Goal: Task Accomplishment & Management: Use online tool/utility

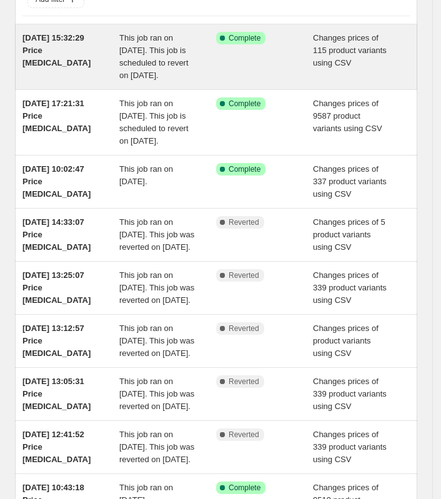
scroll to position [78, 0]
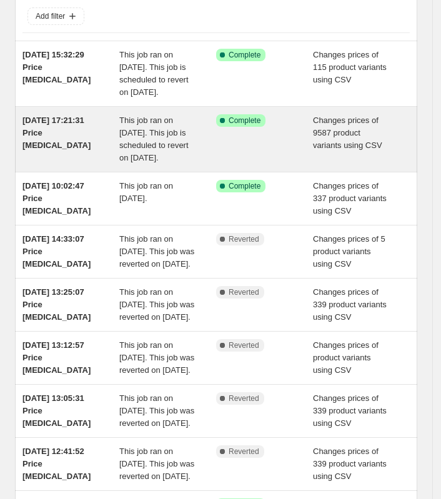
click at [94, 164] on div "[DATE] 17:21:31 Price [MEDICAL_DATA]" at bounding box center [70, 139] width 97 height 50
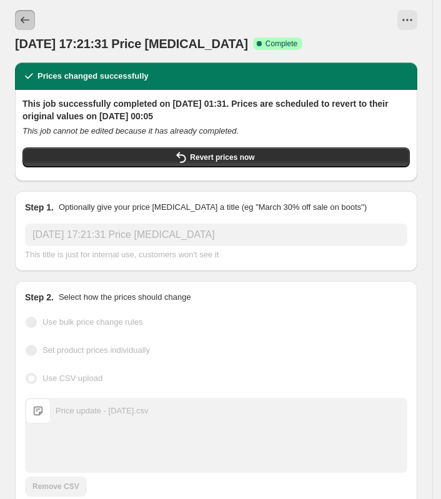
click at [22, 19] on icon "Price change jobs" at bounding box center [25, 20] width 9 height 7
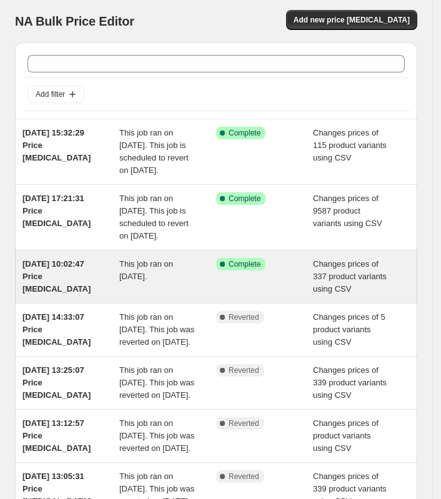
click at [153, 281] on span "This job ran on 11 September 2025." at bounding box center [146, 270] width 54 height 22
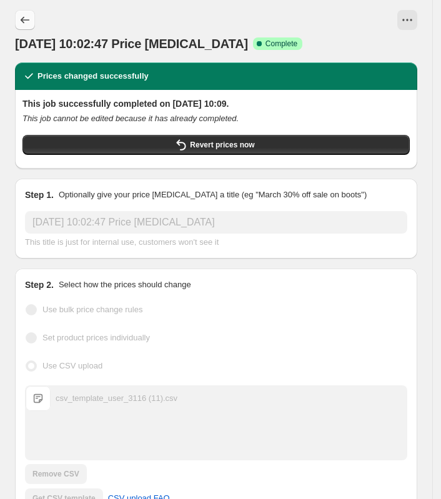
click at [33, 26] on button "Price change jobs" at bounding box center [25, 20] width 20 height 20
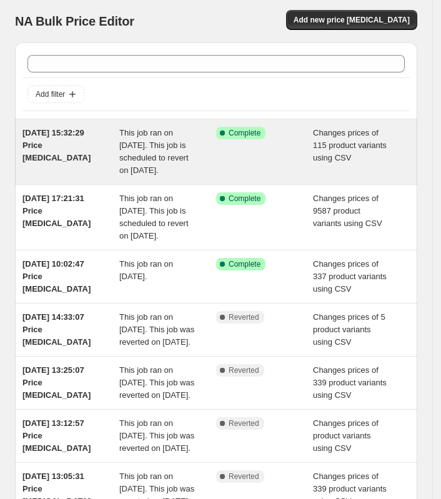
click at [67, 132] on span "19 Sept 2025, 15:32:29 Price change job" at bounding box center [56, 145] width 68 height 34
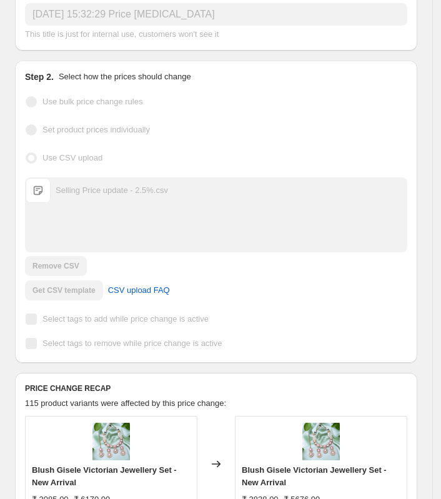
scroll to position [156, 0]
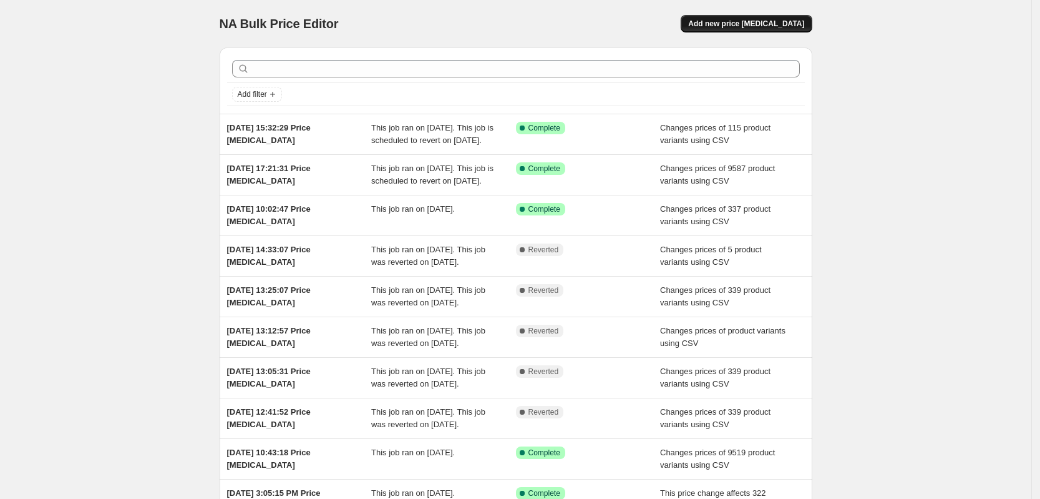
click at [448, 23] on span "Add new price change job" at bounding box center [746, 24] width 116 height 10
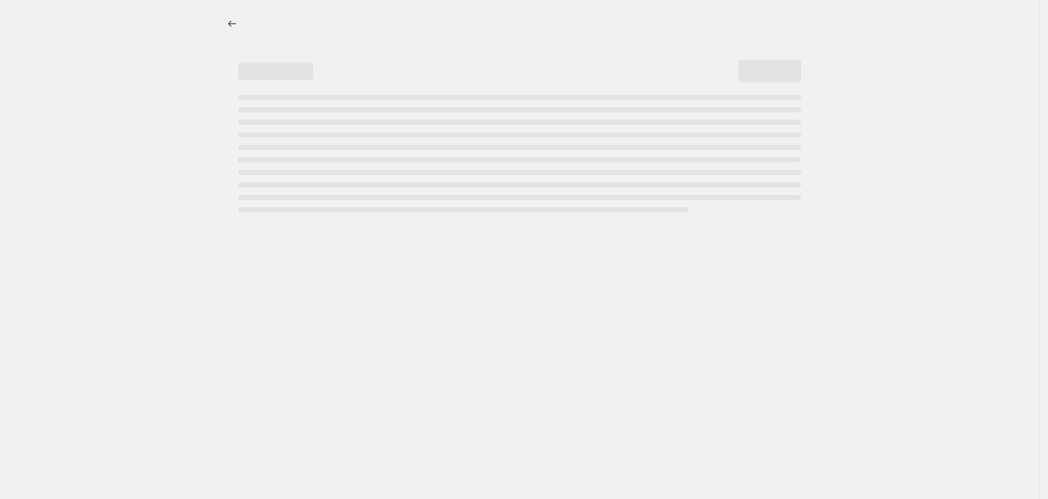
select select "percentage"
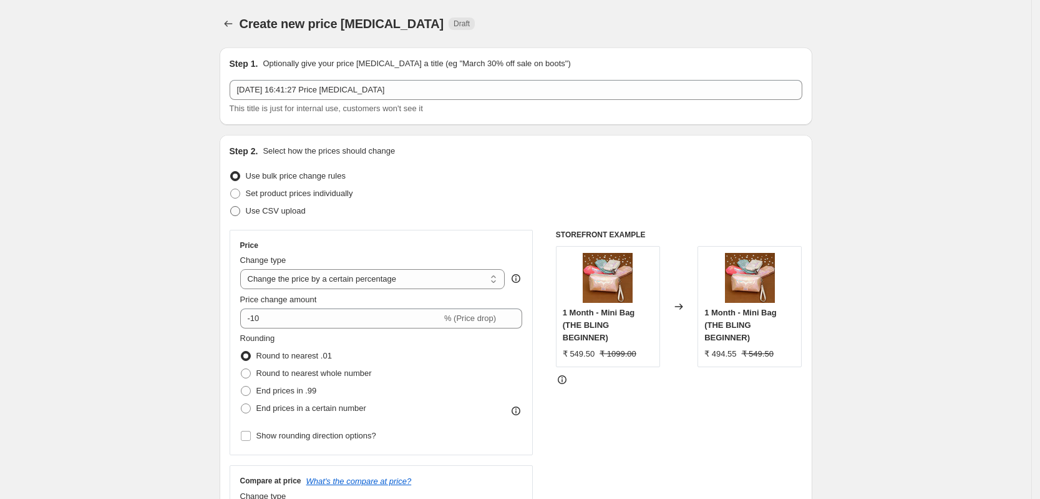
click at [288, 213] on span "Use CSV upload" at bounding box center [276, 210] width 60 height 9
click at [231, 207] on input "Use CSV upload" at bounding box center [230, 206] width 1 height 1
radio input "true"
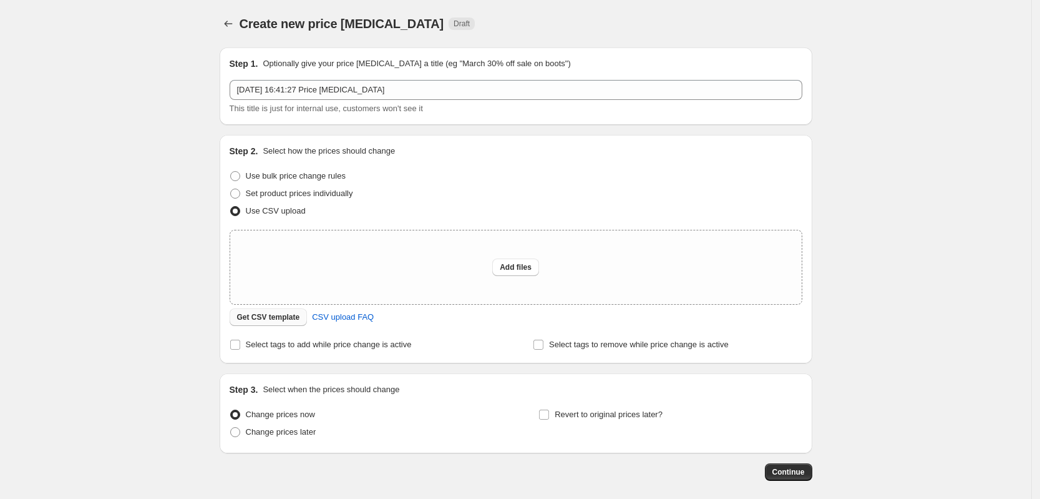
click at [285, 321] on span "Get CSV template" at bounding box center [268, 317] width 63 height 10
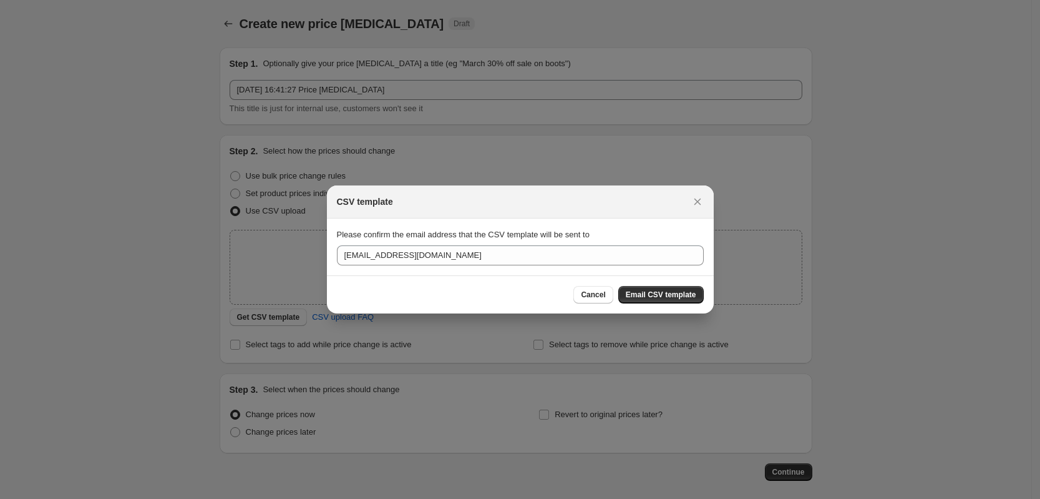
click at [448, 266] on section "Please confirm the email address that the CSV template will be sent to thebling…" at bounding box center [520, 246] width 387 height 56
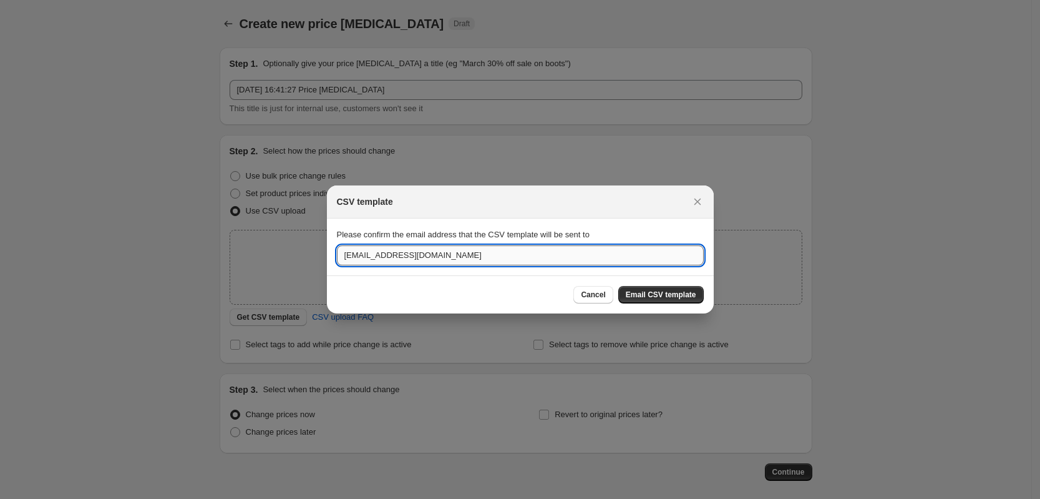
click at [448, 261] on input "theblingbag@gmail.com" at bounding box center [520, 255] width 367 height 20
paste input "pratik."
type input "pratik.blingbag@gmail.com"
click at [448, 293] on span "Email CSV template" at bounding box center [661, 295] width 71 height 10
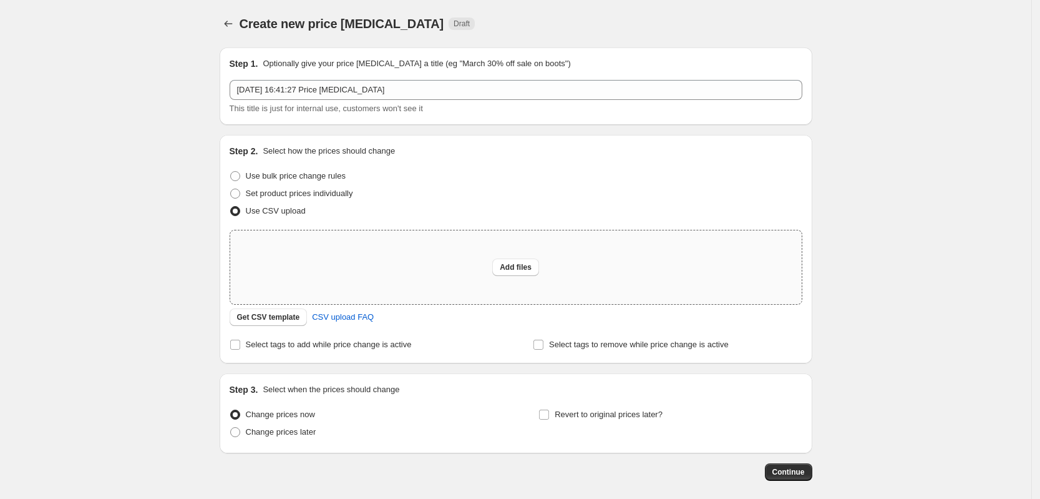
click at [399, 266] on div "Add files" at bounding box center [516, 267] width 572 height 74
type input "C:\fakepath\Price update - 55% off.csv"
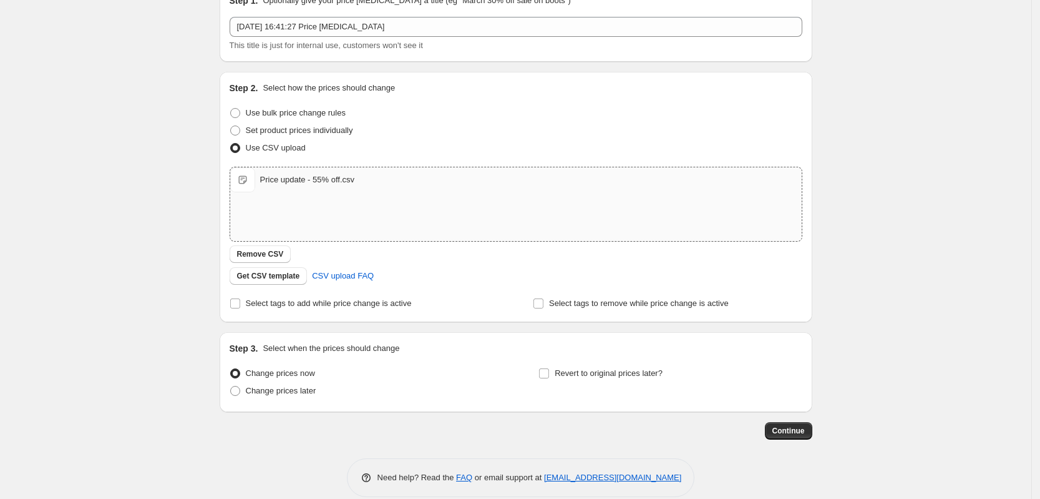
scroll to position [78, 0]
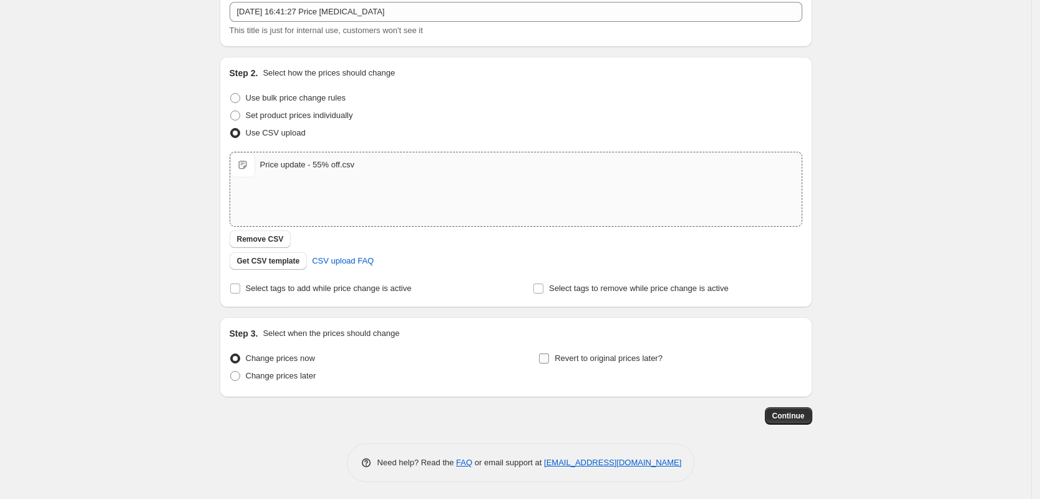
click at [448, 358] on span "Revert to original prices later?" at bounding box center [609, 357] width 108 height 9
click at [448, 358] on input "Revert to original prices later?" at bounding box center [544, 358] width 10 height 10
checkbox input "true"
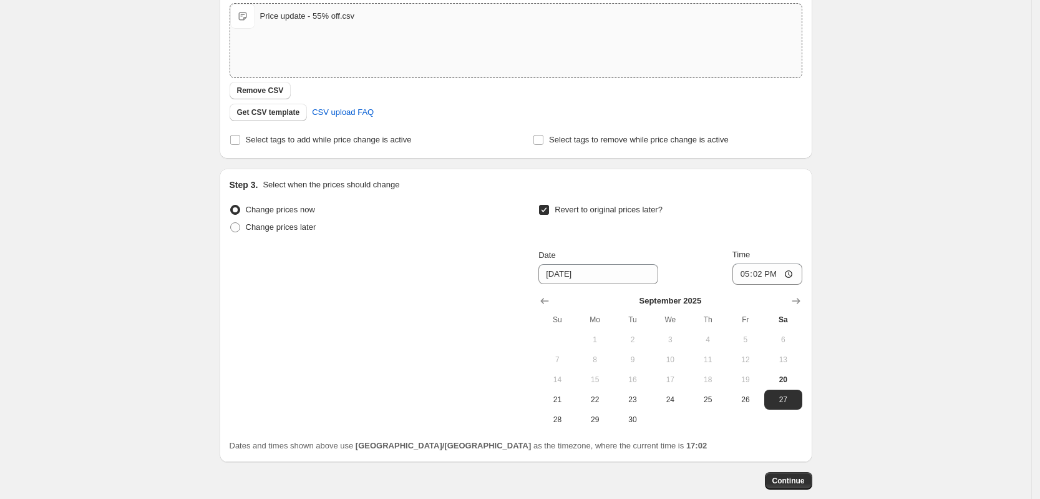
scroll to position [234, 0]
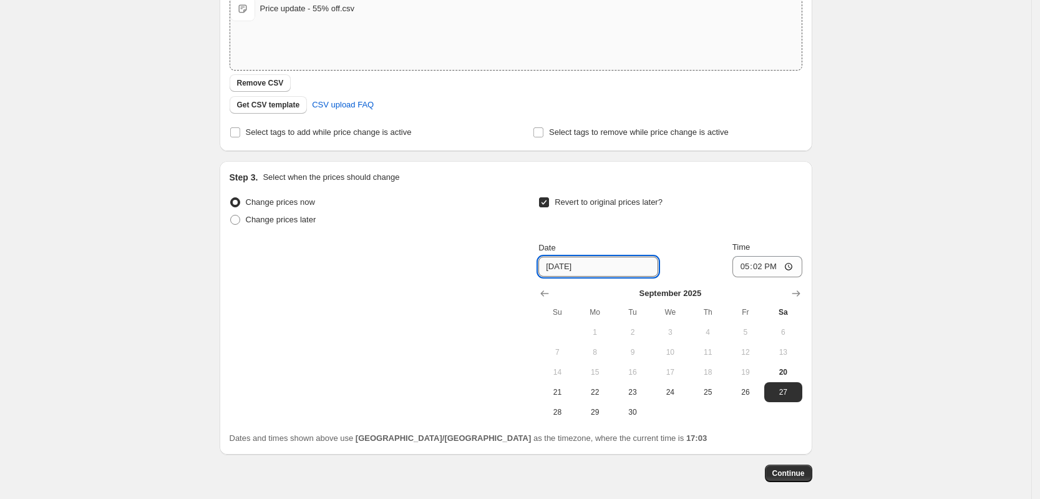
drag, startPoint x: 562, startPoint y: 265, endPoint x: 574, endPoint y: 264, distance: 11.9
click at [448, 265] on input "9/27/2025" at bounding box center [599, 266] width 120 height 20
type input "9/29/2025"
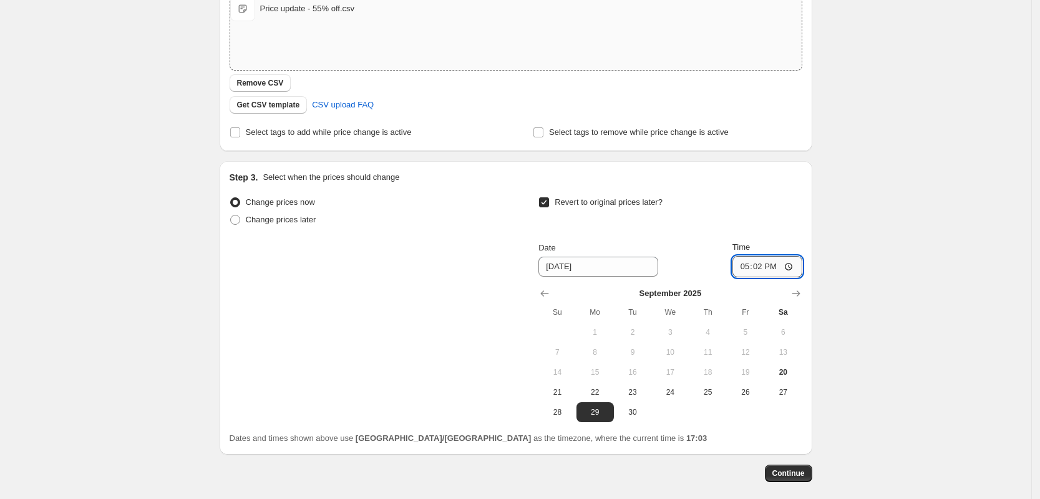
click at [448, 267] on input "17:02" at bounding box center [768, 266] width 70 height 21
type input "00:05"
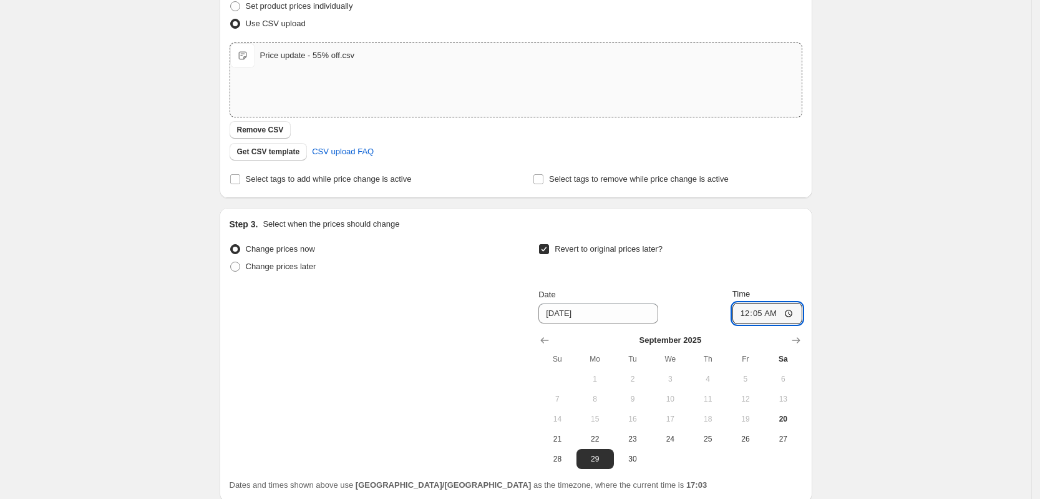
scroll to position [293, 0]
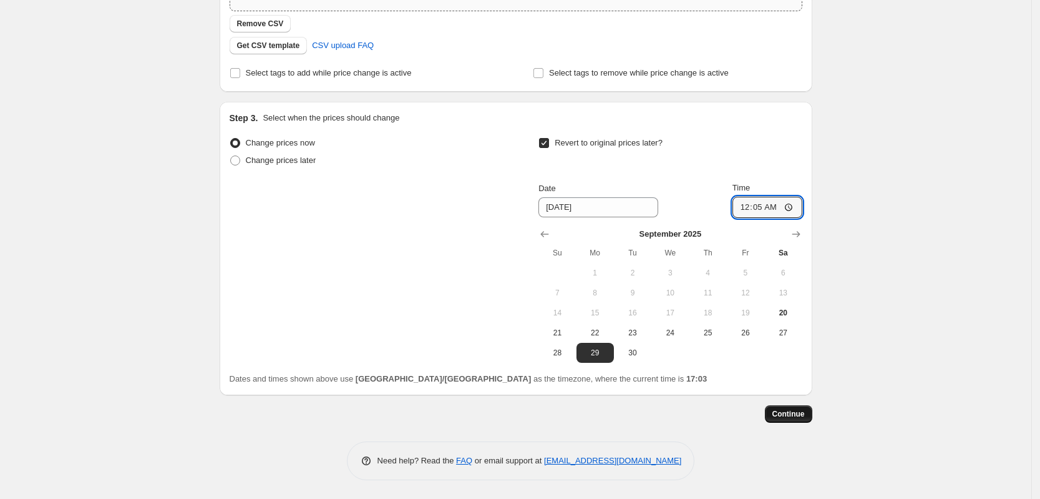
click at [448, 405] on button "Continue" at bounding box center [788, 413] width 47 height 17
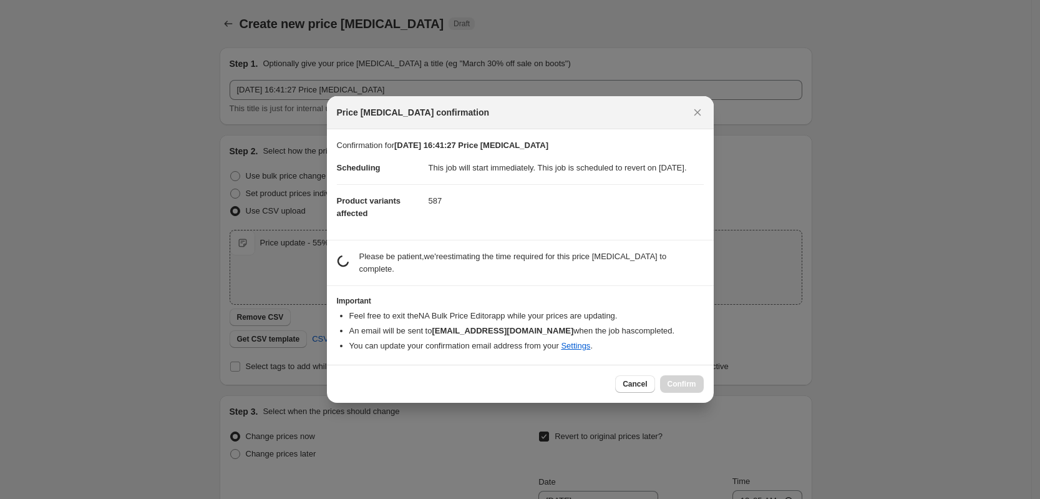
scroll to position [0, 0]
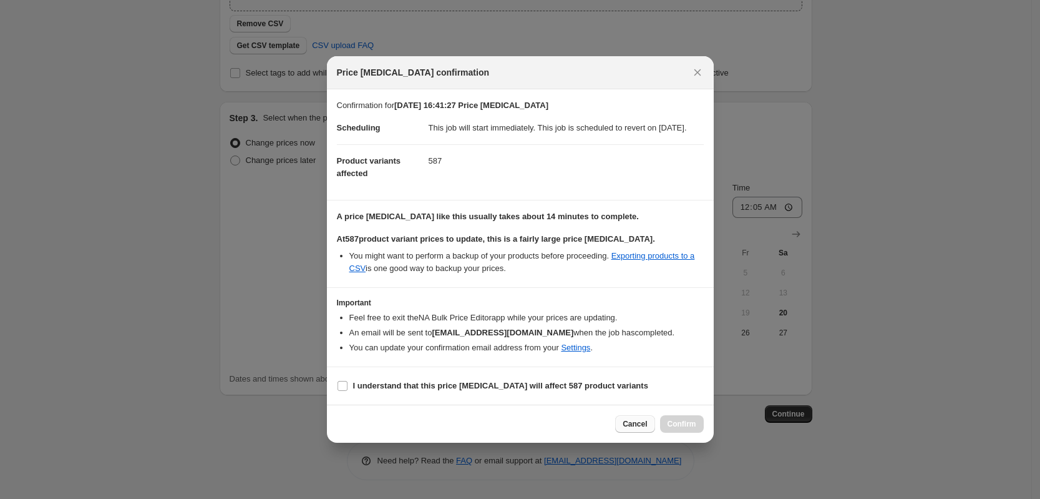
click at [448, 429] on span "Cancel" at bounding box center [635, 424] width 24 height 10
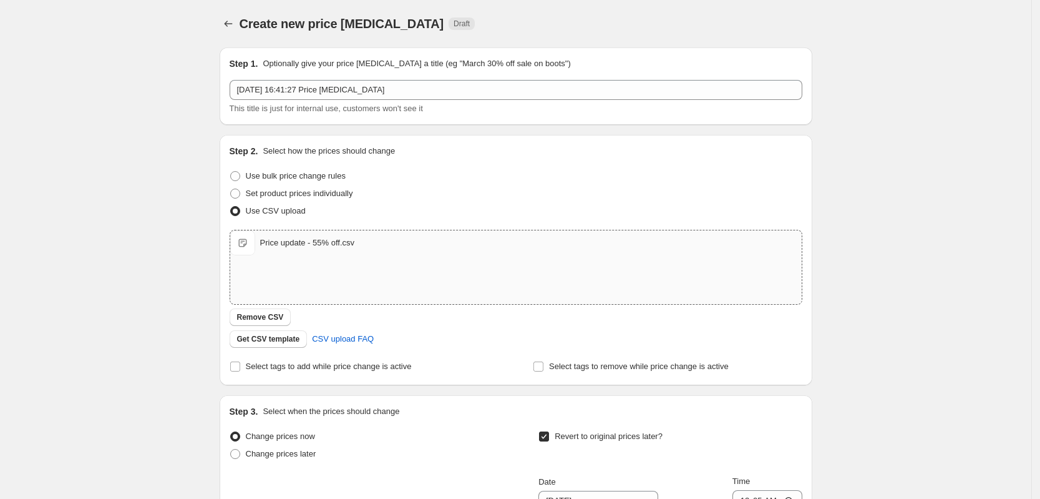
scroll to position [293, 0]
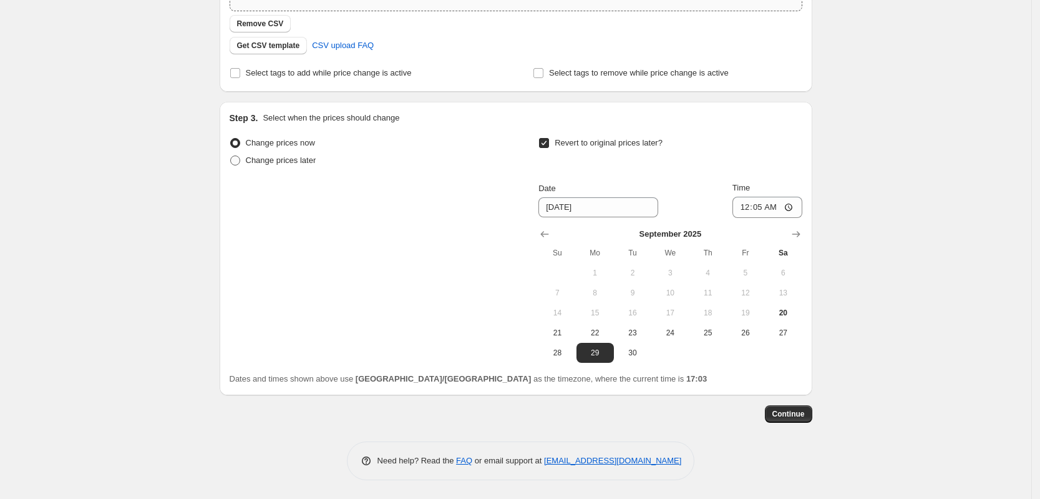
click at [302, 163] on span "Change prices later" at bounding box center [281, 159] width 71 height 9
click at [231, 156] on input "Change prices later" at bounding box center [230, 155] width 1 height 1
radio input "true"
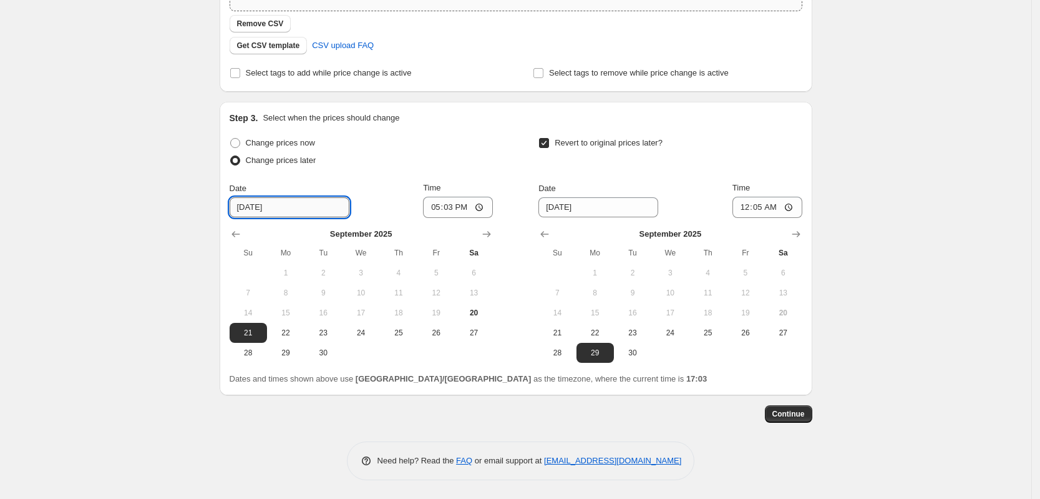
drag, startPoint x: 254, startPoint y: 208, endPoint x: 271, endPoint y: 208, distance: 16.8
click at [255, 207] on input "9/21/2025" at bounding box center [290, 207] width 120 height 20
click at [256, 203] on input "9/20/2025" at bounding box center [290, 207] width 120 height 20
type input "9/22/2025"
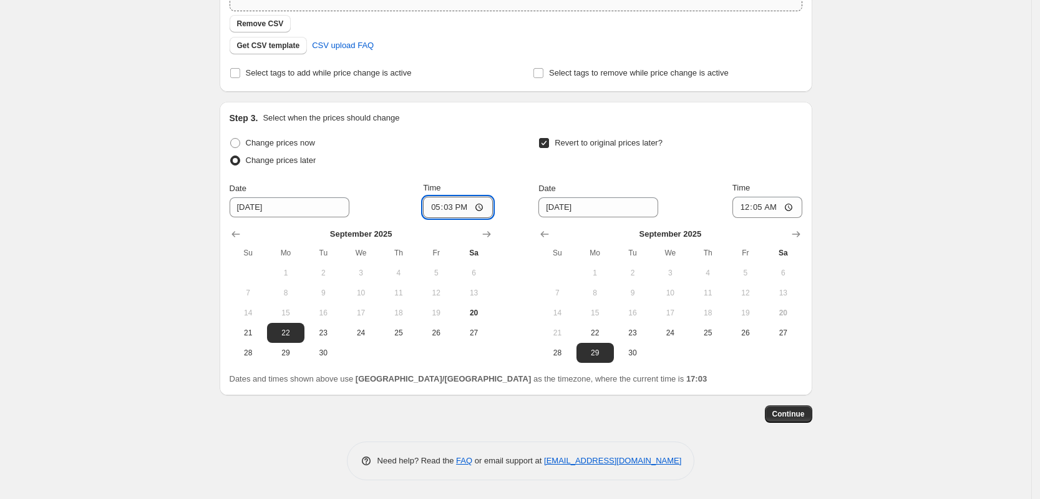
click at [448, 208] on input "17:03" at bounding box center [458, 207] width 70 height 21
click at [448, 211] on input "17:03" at bounding box center [458, 207] width 70 height 21
type input "00:15"
click at [448, 413] on span "Continue" at bounding box center [789, 414] width 32 height 10
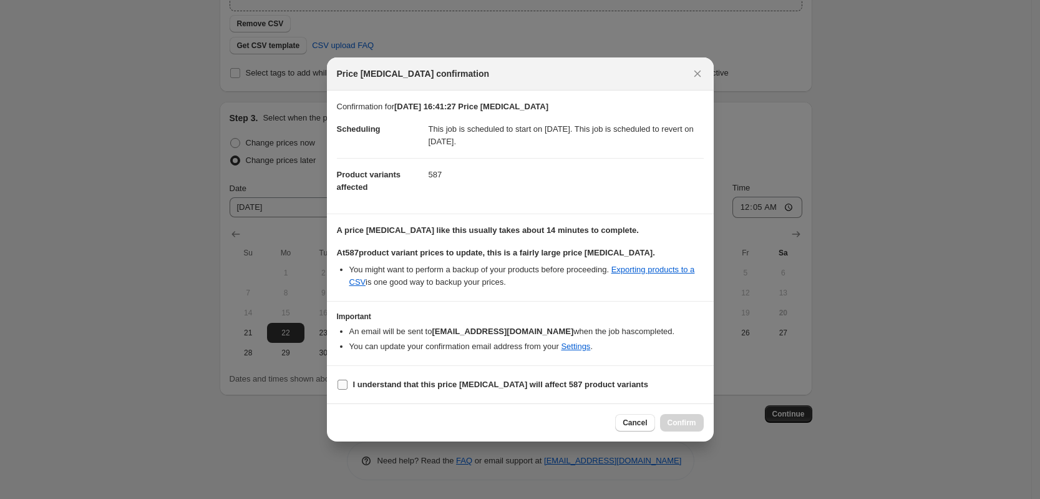
click at [396, 383] on b "I understand that this price change job will affect 587 product variants" at bounding box center [500, 383] width 295 height 9
click at [348, 383] on input "I understand that this price change job will affect 587 product variants" at bounding box center [343, 384] width 10 height 10
checkbox input "true"
click at [448, 422] on span "Confirm" at bounding box center [682, 422] width 29 height 10
